Goal: Information Seeking & Learning: Find specific page/section

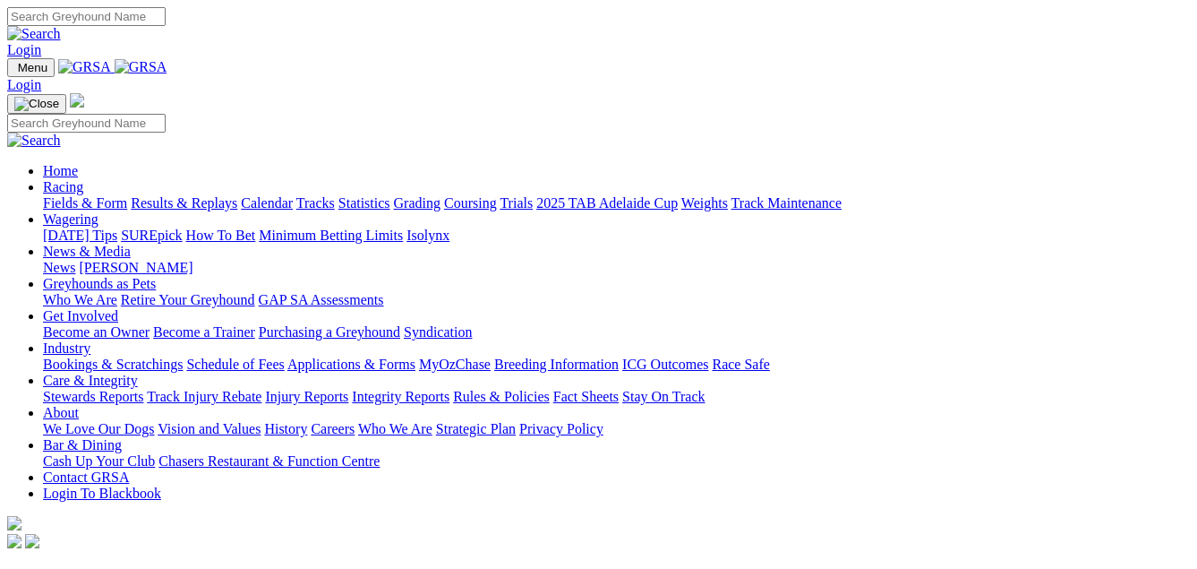
scroll to position [448, 0]
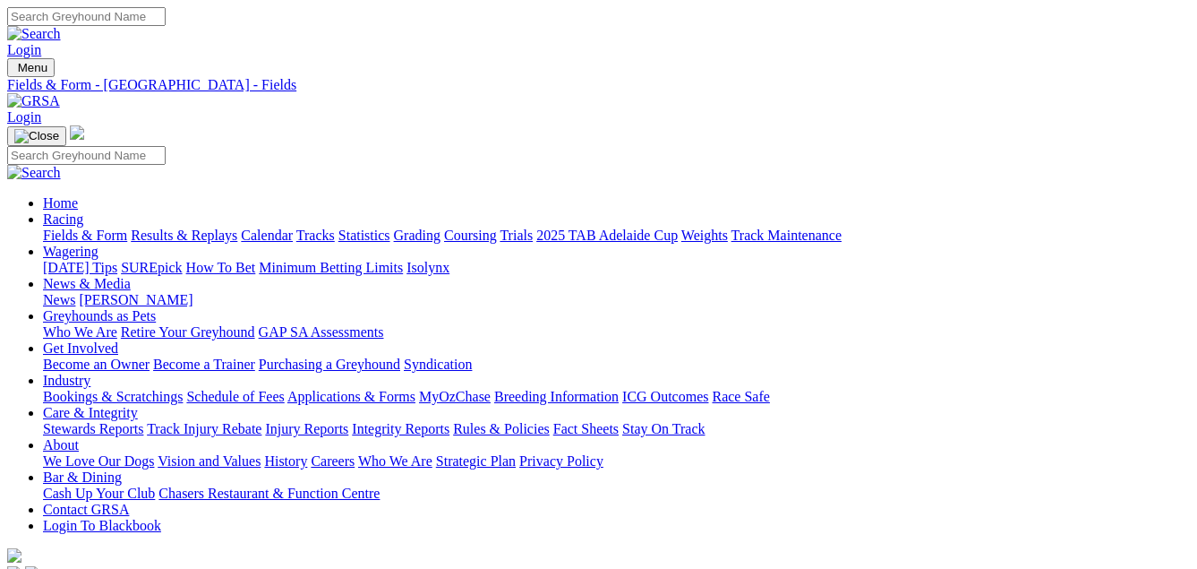
select select "QLD"
